Goal: Task Accomplishment & Management: Complete application form

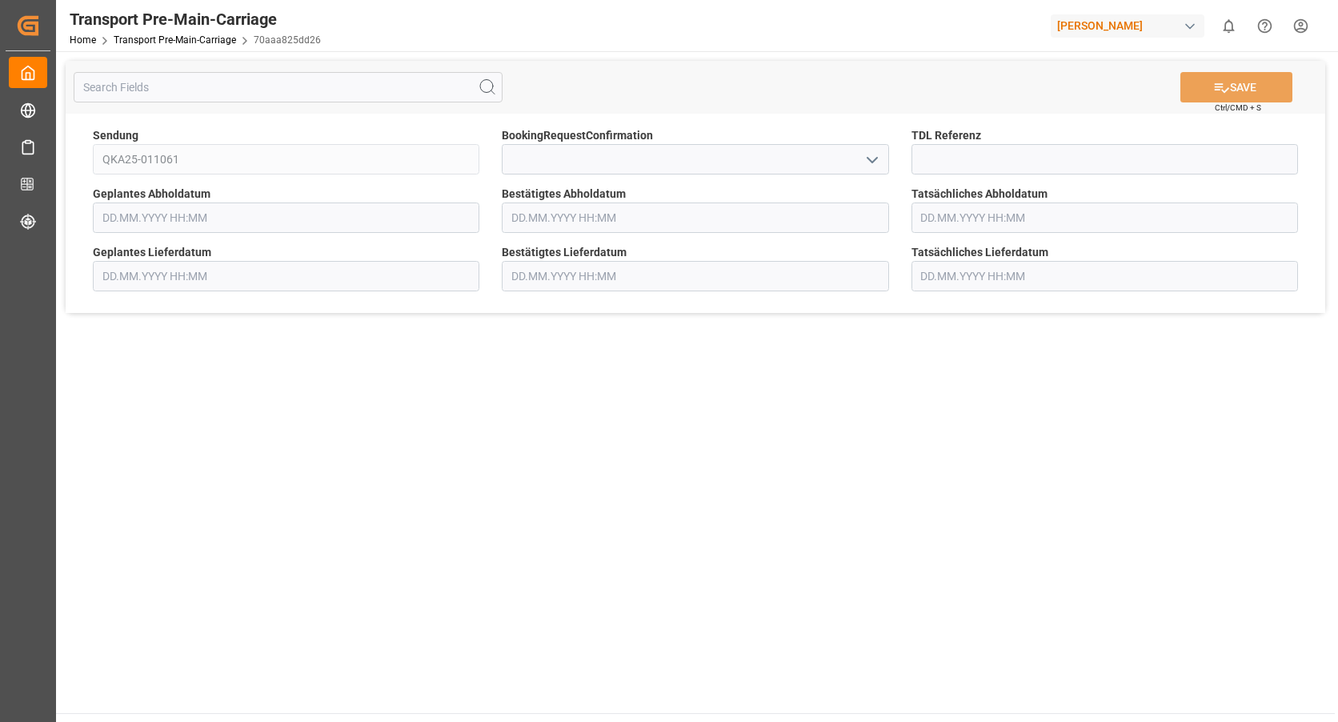
type input "[DATE] 00:00"
click at [612, 221] on input "text" at bounding box center [695, 217] width 387 height 30
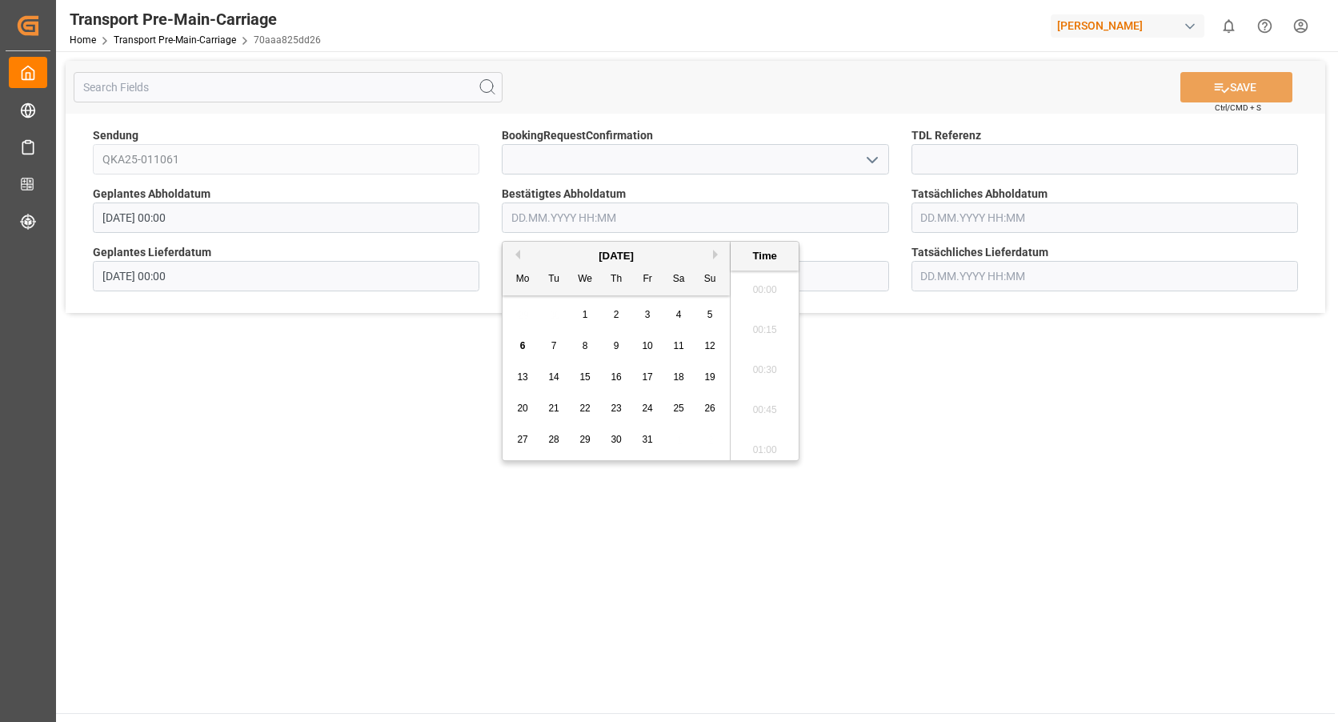
scroll to position [2206, 0]
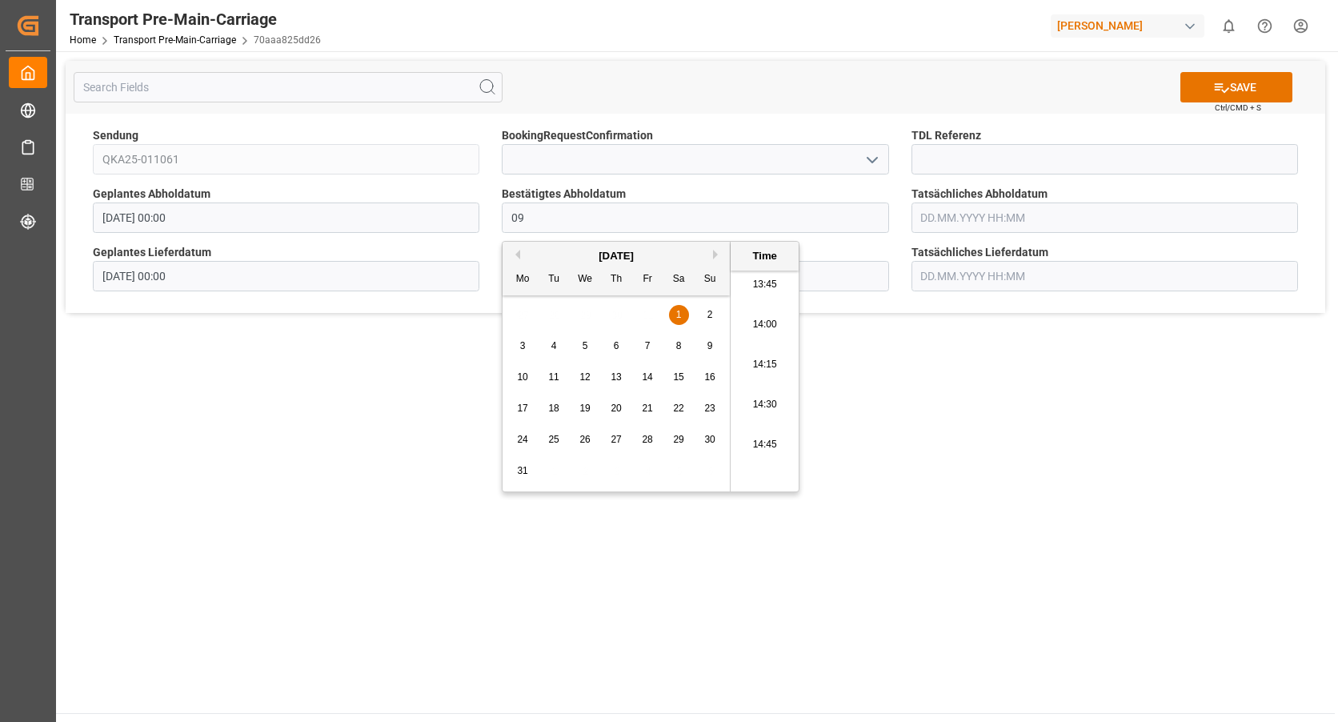
type input "[DATE] 00:00"
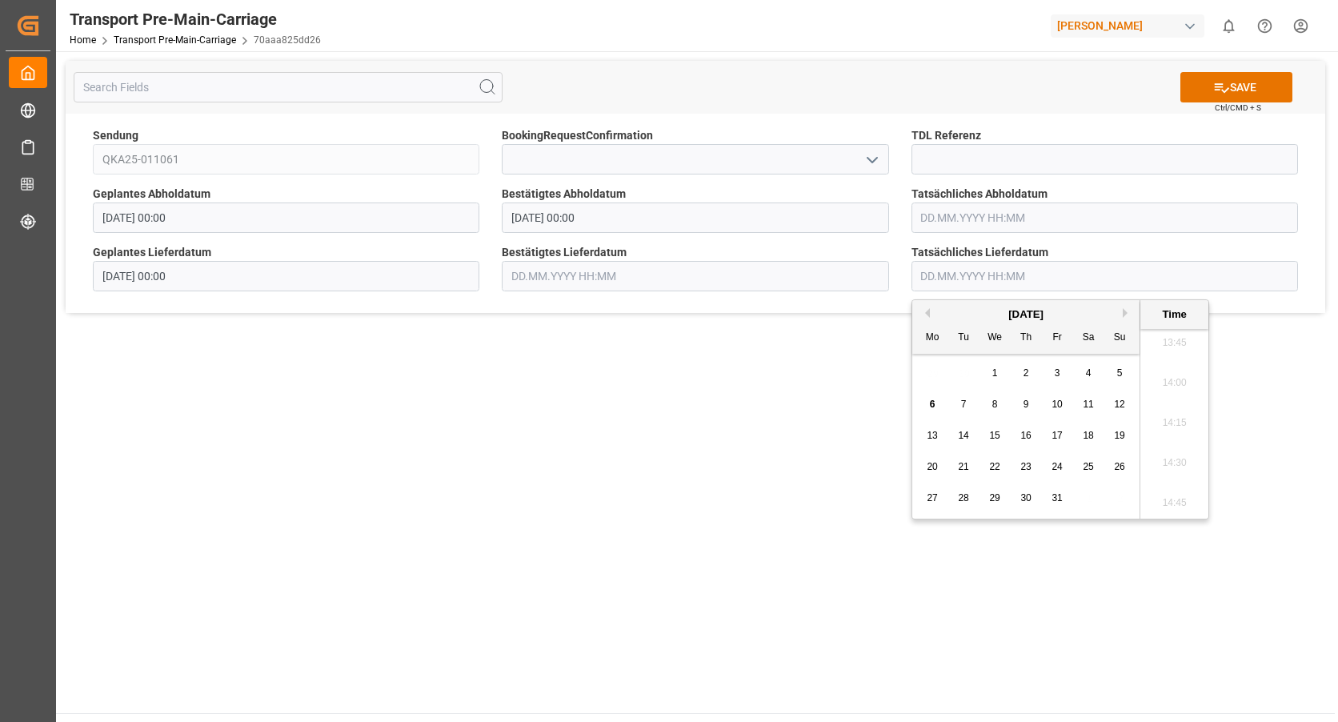
click at [639, 280] on input "text" at bounding box center [695, 276] width 387 height 30
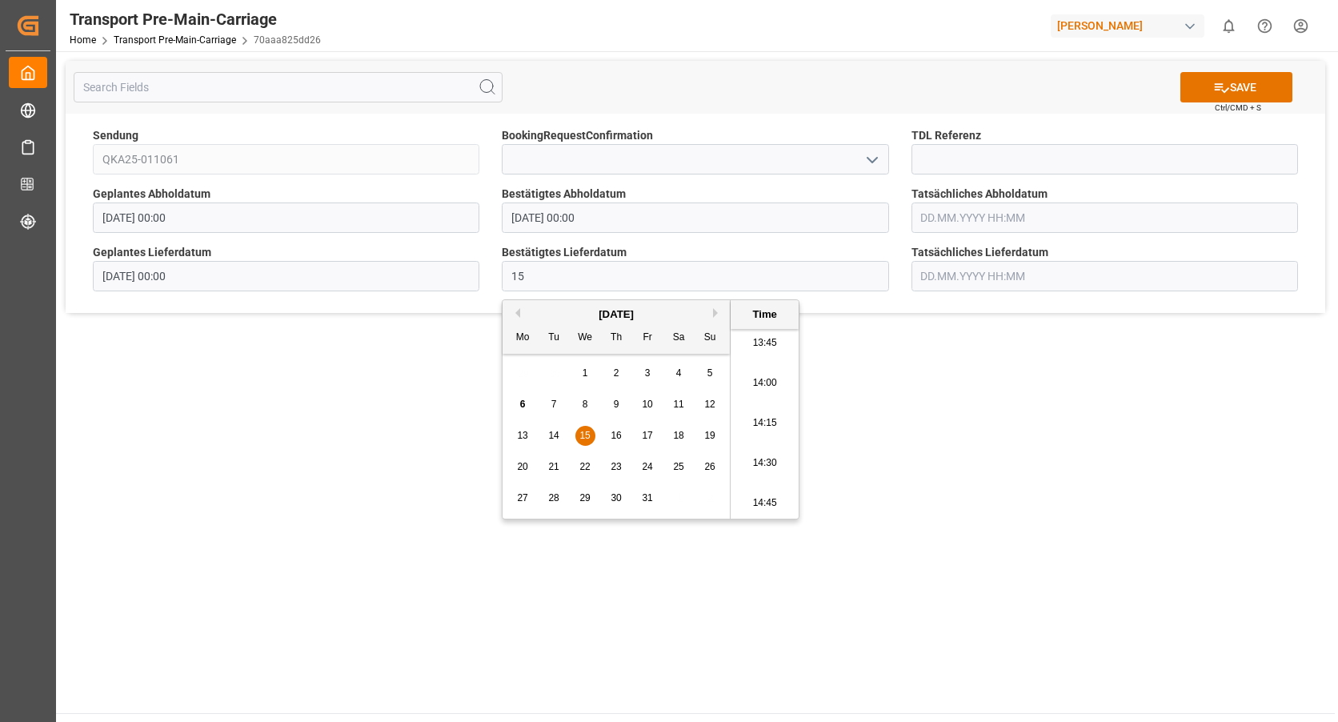
type input "[DATE] 00:00"
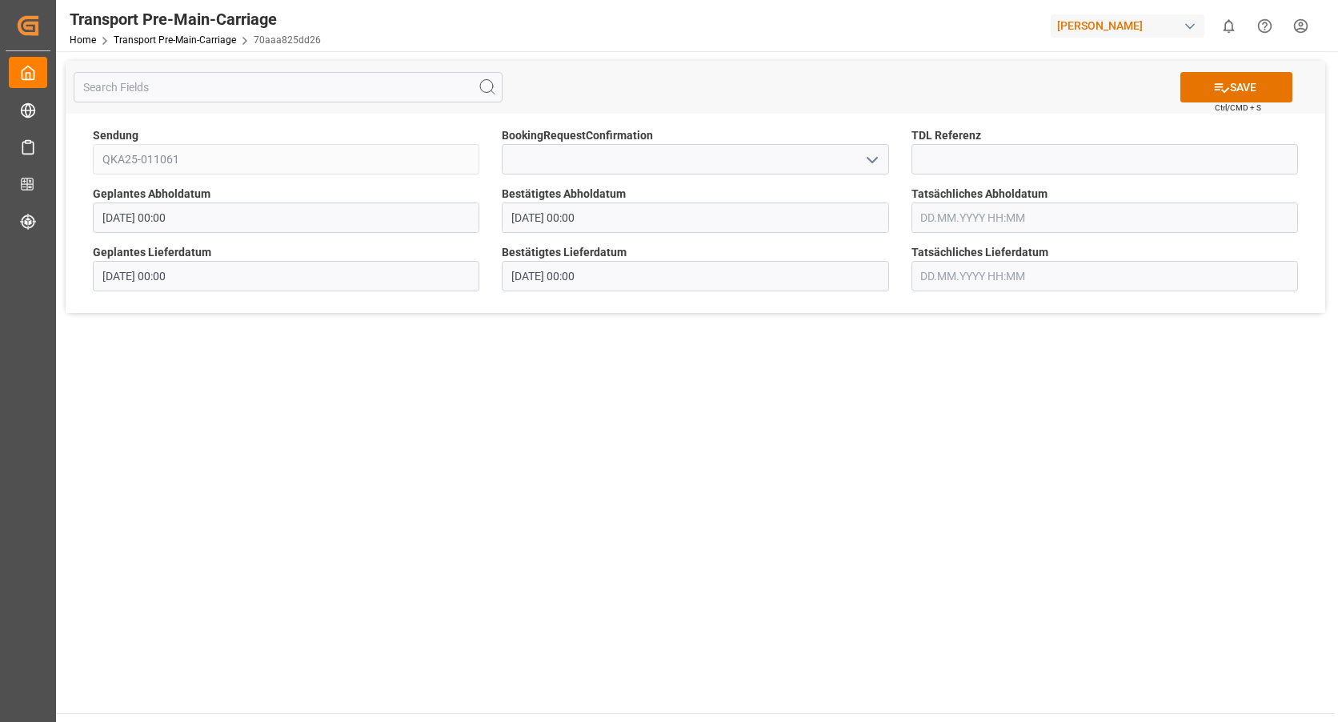
scroll to position [174, 0]
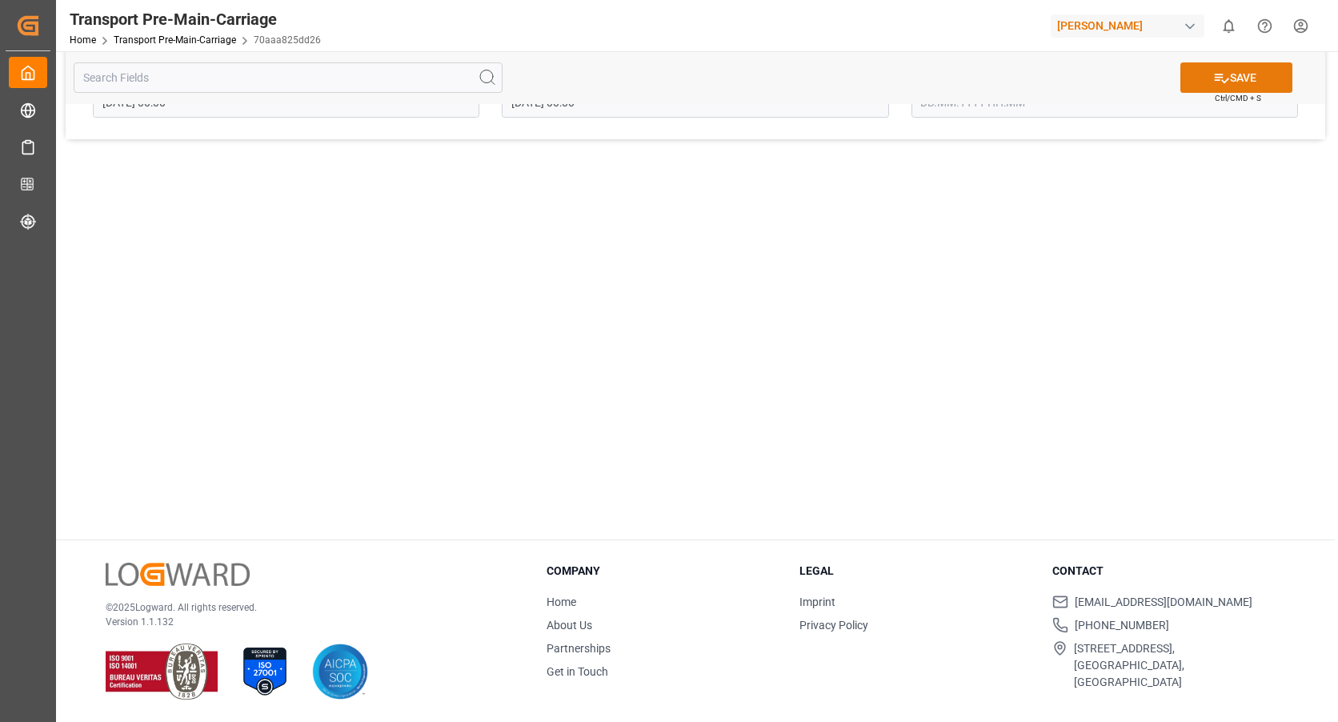
click at [1246, 75] on button "SAVE" at bounding box center [1236, 77] width 112 height 30
